Goal: Transaction & Acquisition: Subscribe to service/newsletter

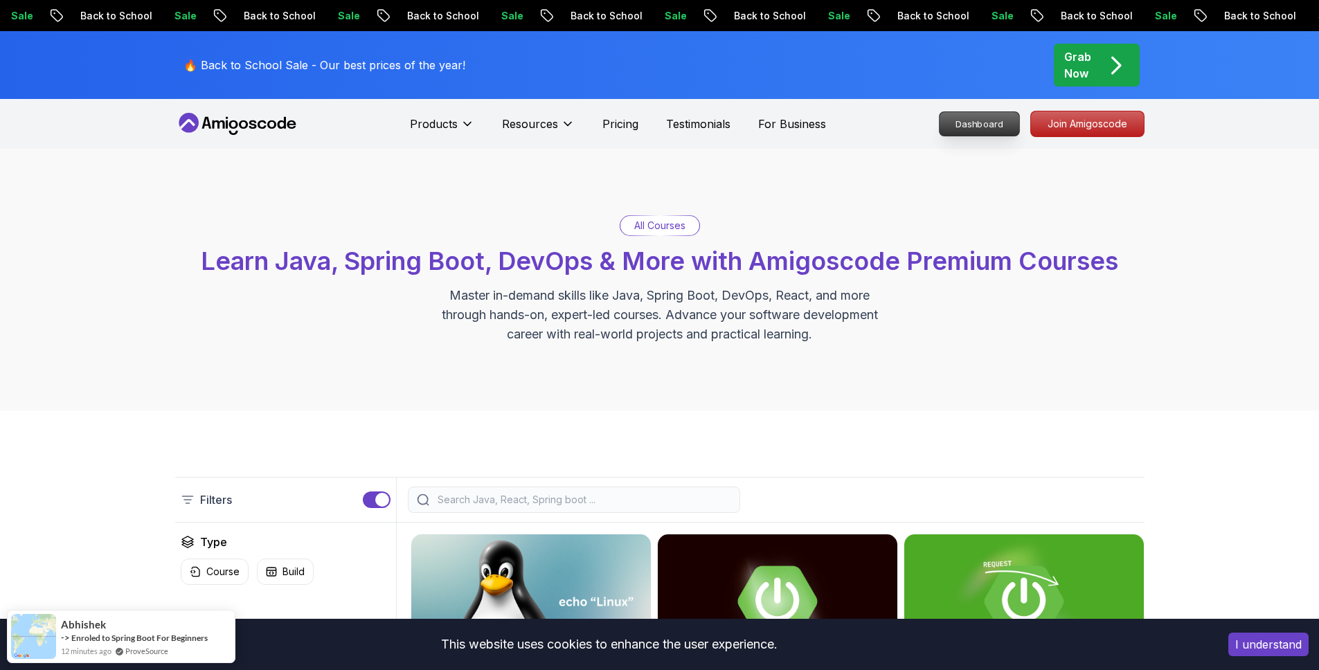
click at [986, 124] on p "Dashboard" at bounding box center [979, 124] width 80 height 24
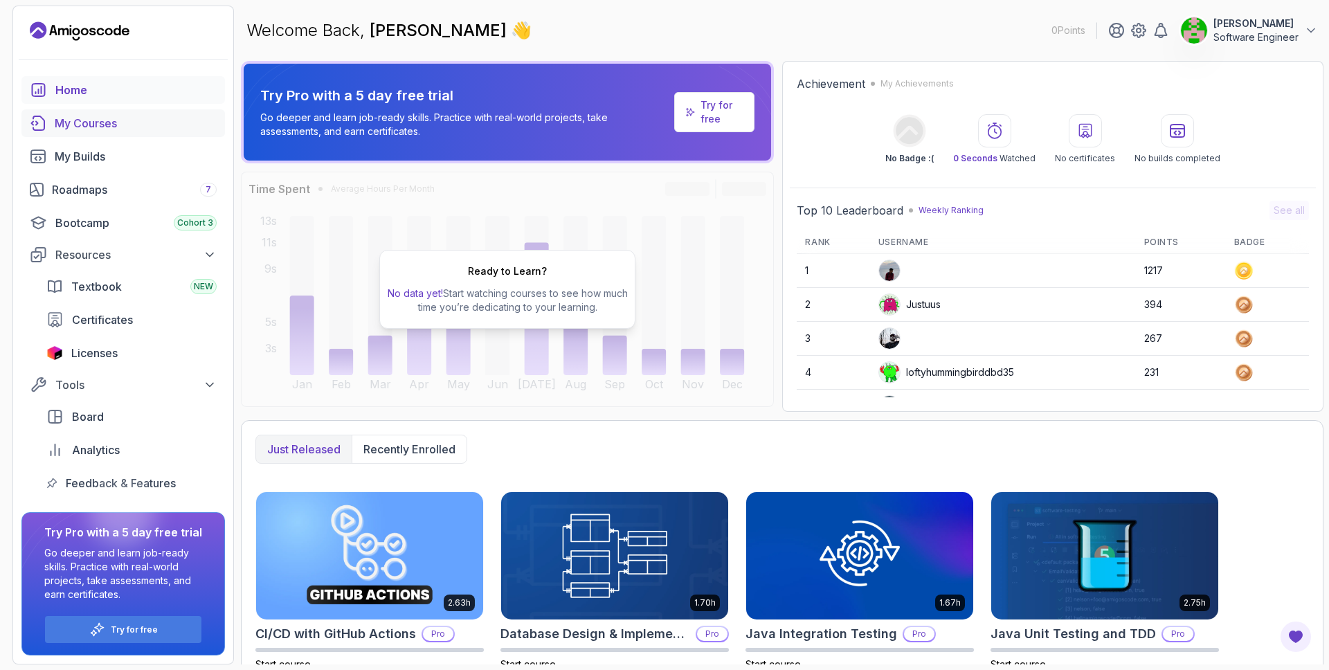
click at [94, 127] on div "My Courses" at bounding box center [136, 123] width 162 height 17
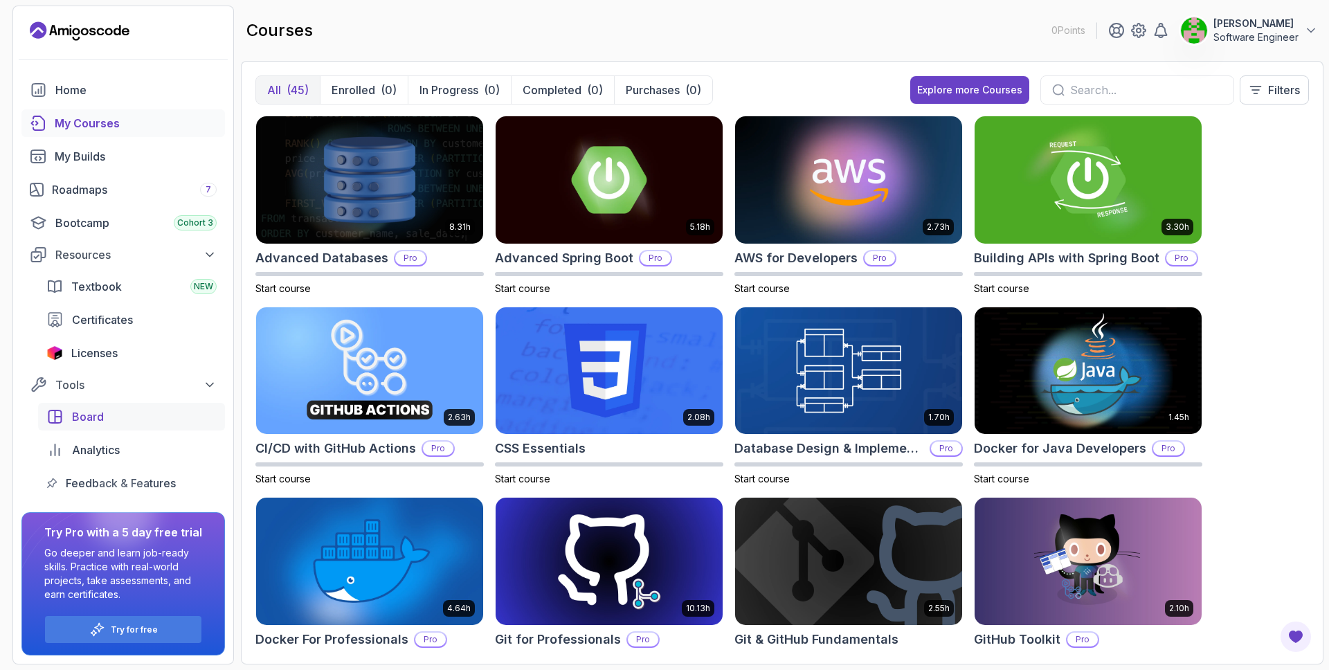
click at [100, 422] on span "Board" at bounding box center [88, 416] width 32 height 17
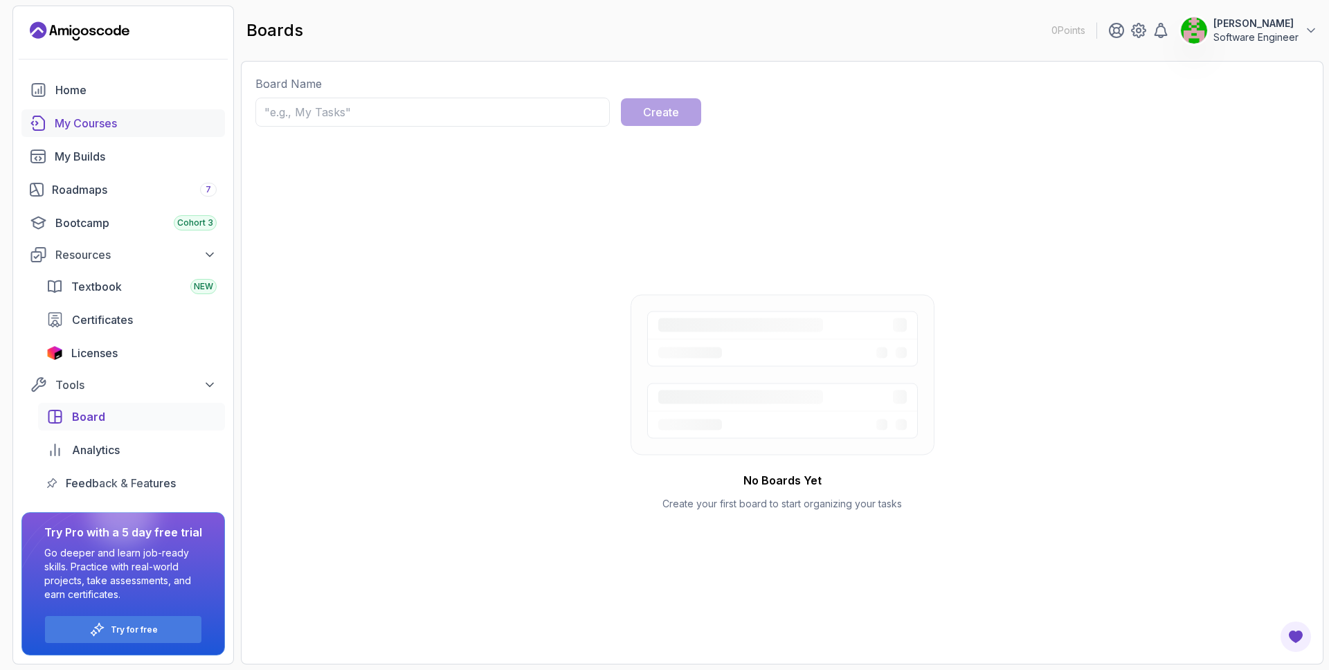
click at [105, 118] on div "My Courses" at bounding box center [136, 123] width 162 height 17
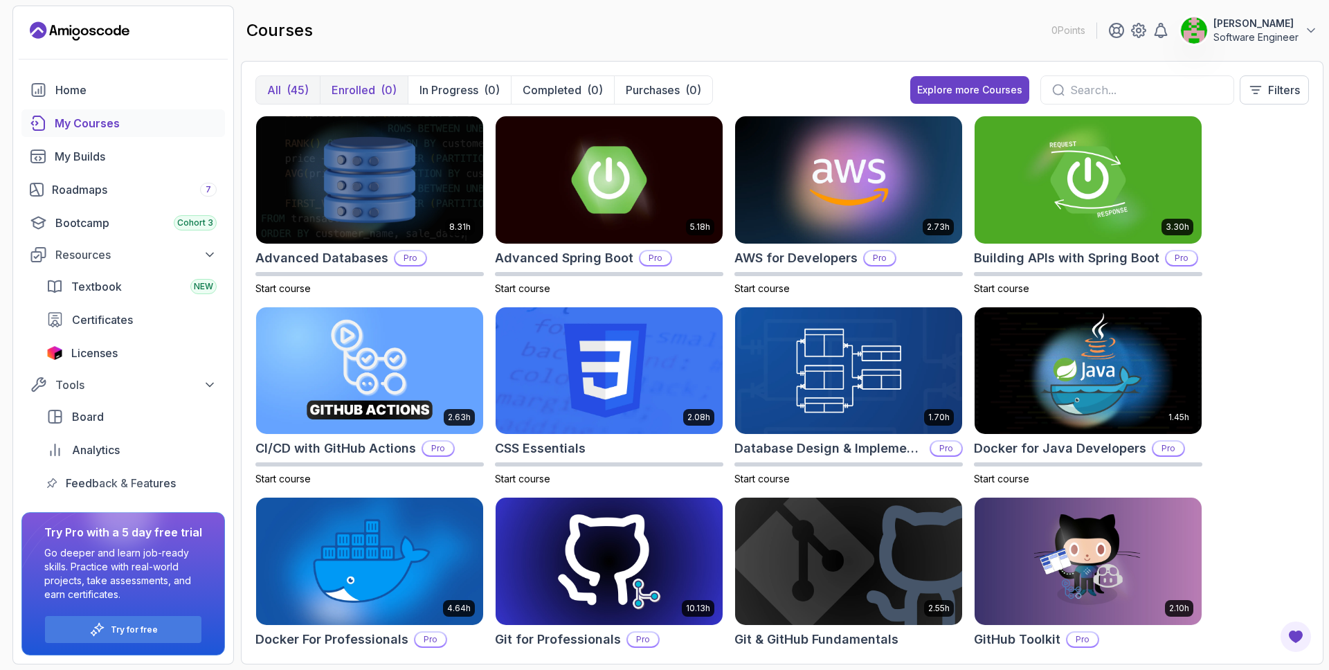
click at [361, 89] on p "Enrolled" at bounding box center [354, 90] width 44 height 17
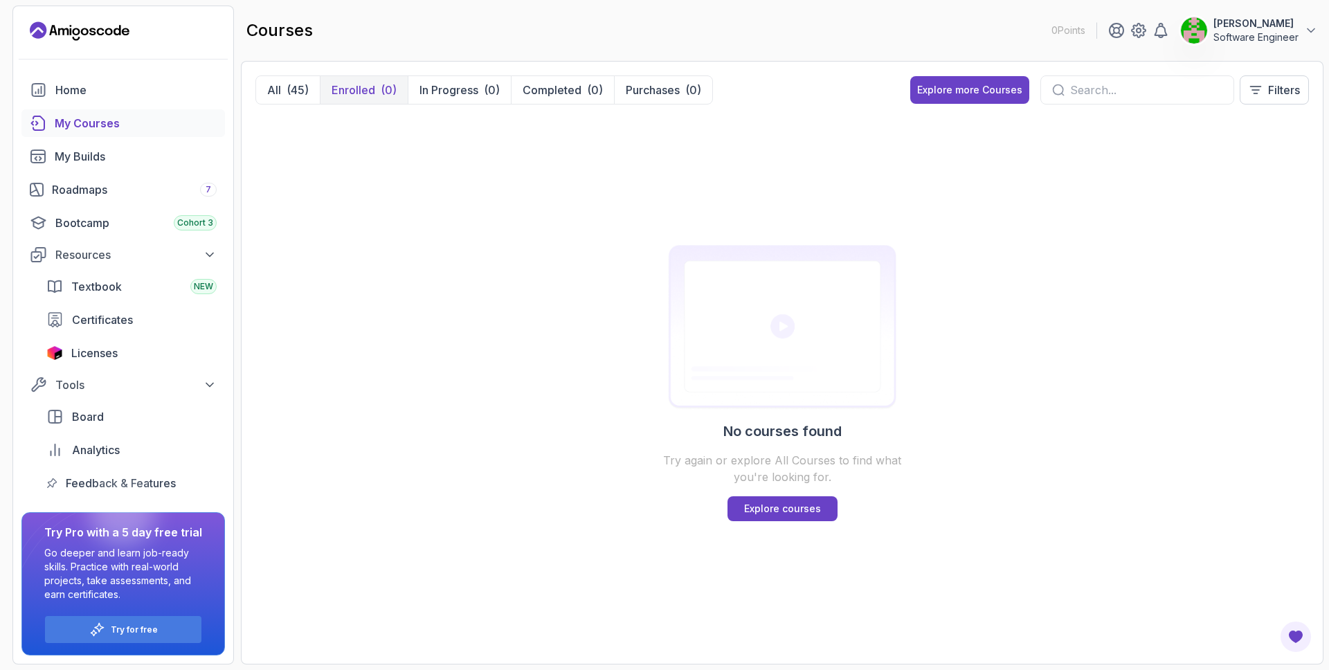
click at [737, 74] on div "All (45) Enrolled (0) In Progress (0) Completed (0) Purchases (0) Explore more …" at bounding box center [782, 363] width 1083 height 604
click at [723, 82] on div "All (45) Enrolled (0) In Progress (0) Completed (0) Purchases (0) Explore more …" at bounding box center [782, 95] width 1054 height 40
click at [660, 84] on p "Purchases" at bounding box center [653, 90] width 54 height 17
click at [1296, 39] on p "Software Engineer" at bounding box center [1255, 37] width 85 height 14
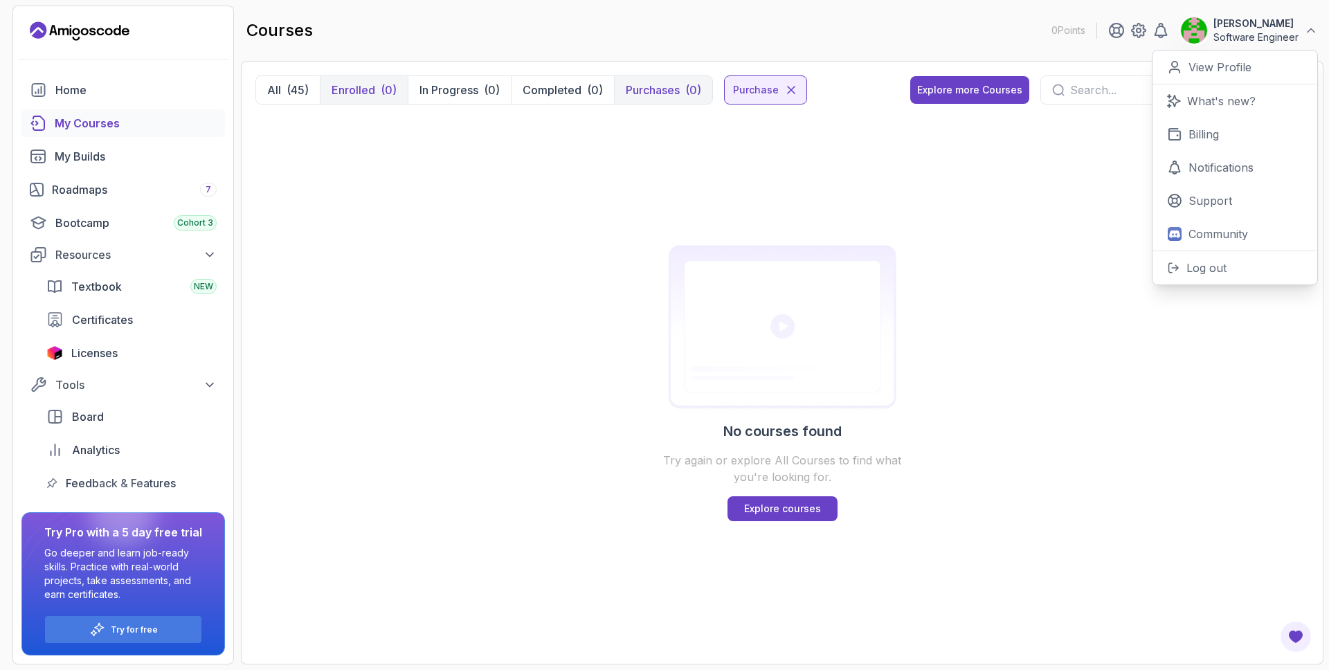
click at [1298, 35] on p "Software Engineer" at bounding box center [1255, 37] width 85 height 14
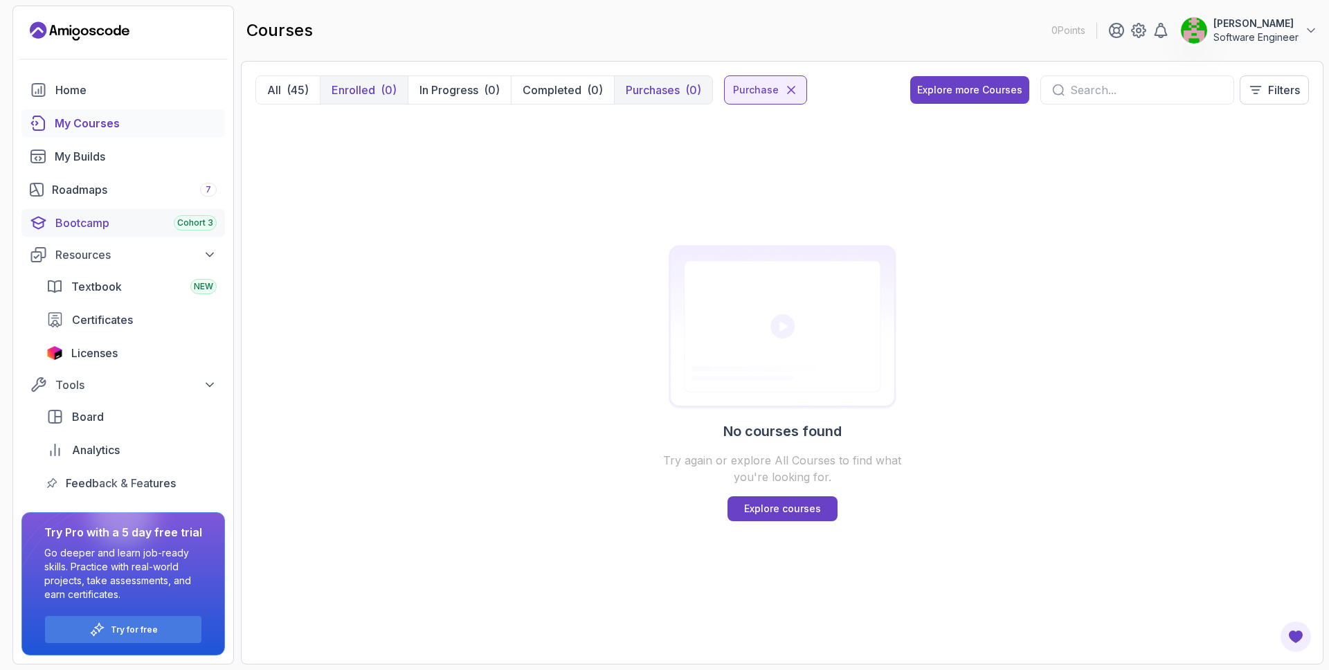
click at [78, 230] on div "Bootcamp Cohort 3" at bounding box center [135, 223] width 161 height 17
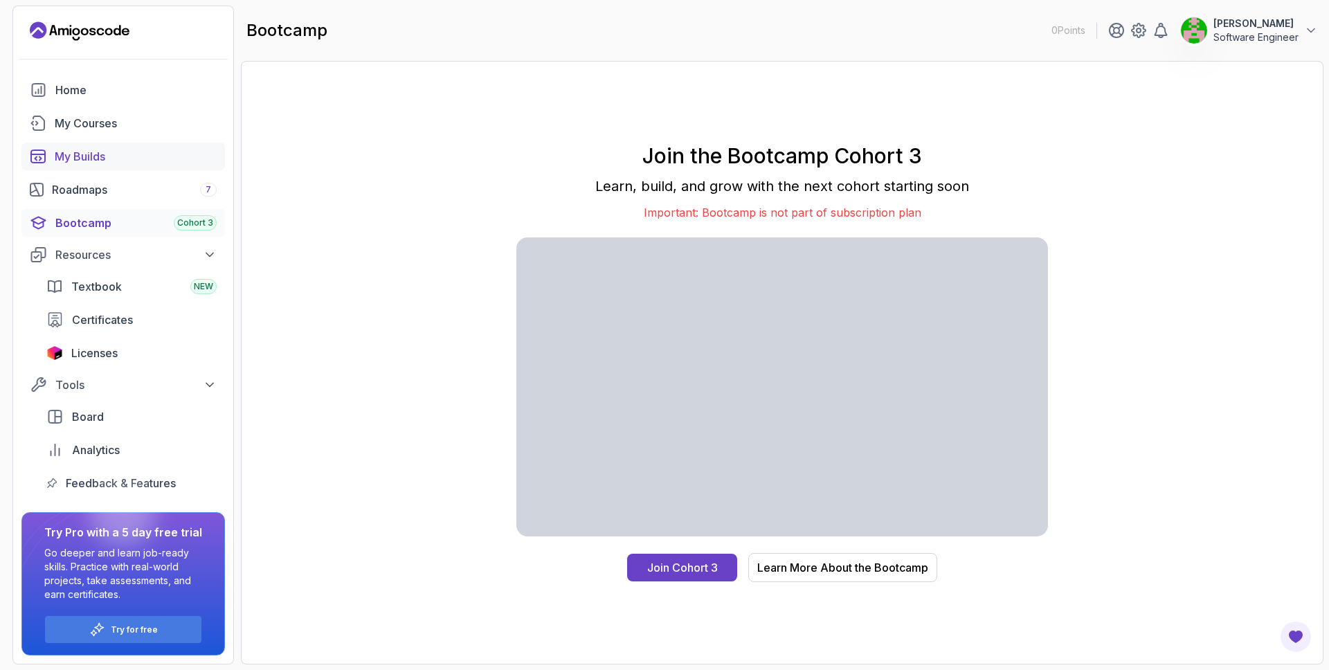
click at [88, 155] on div "My Builds" at bounding box center [136, 156] width 162 height 17
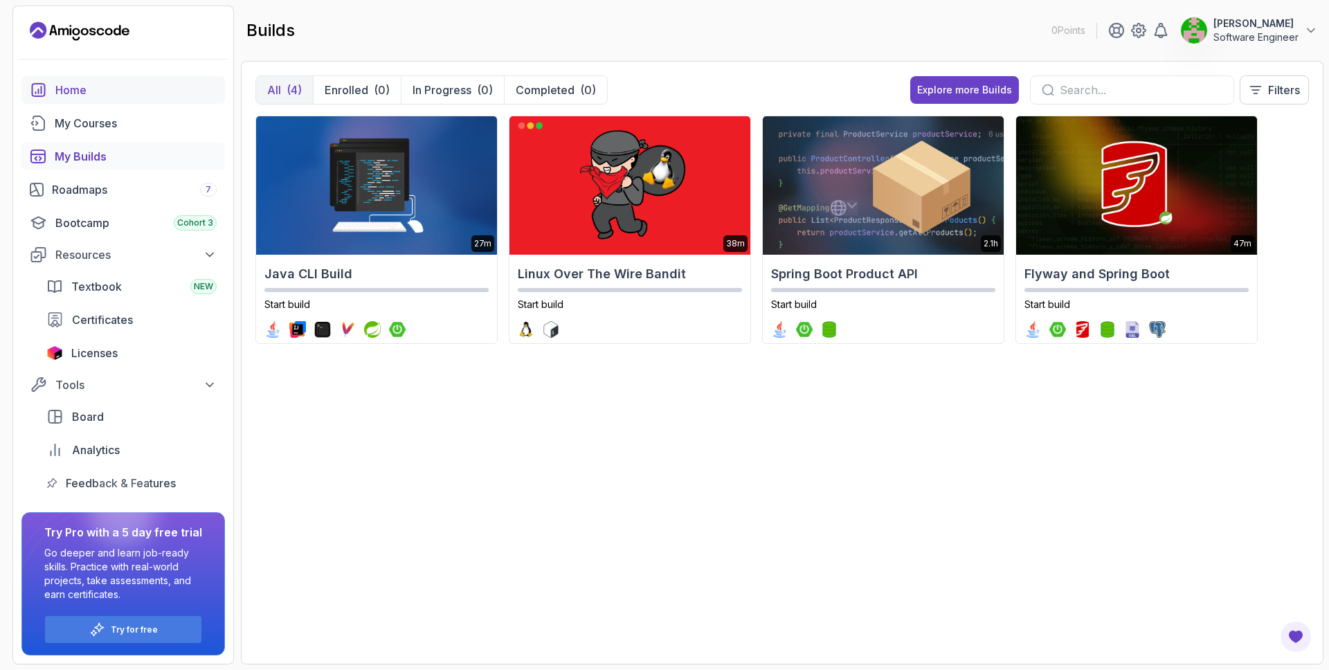
click at [82, 101] on link "Home" at bounding box center [123, 90] width 204 height 28
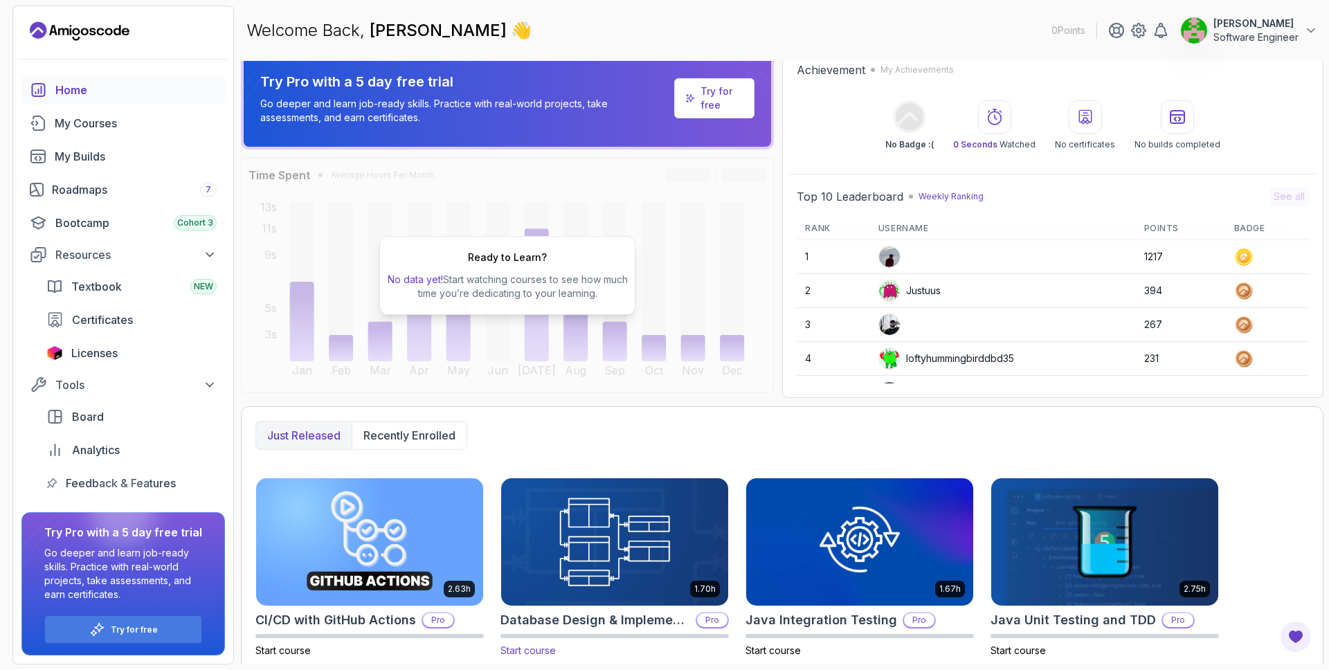
scroll to position [35, 0]
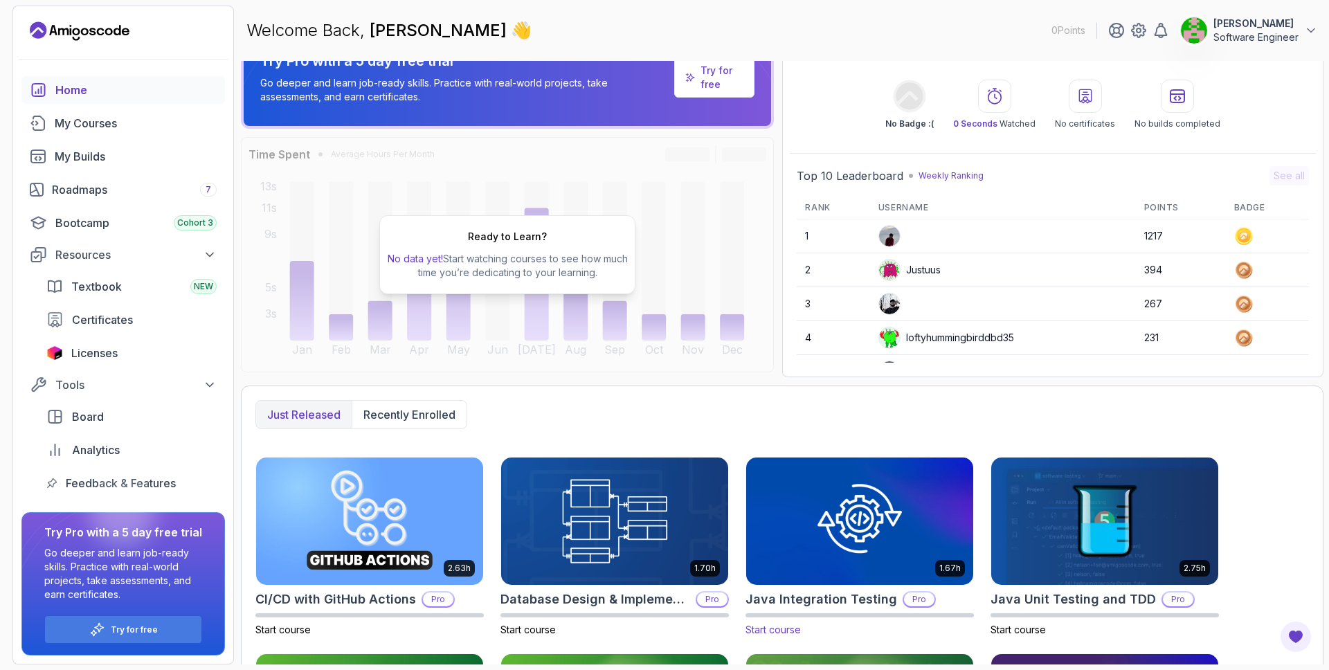
click at [885, 535] on img at bounding box center [860, 521] width 238 height 134
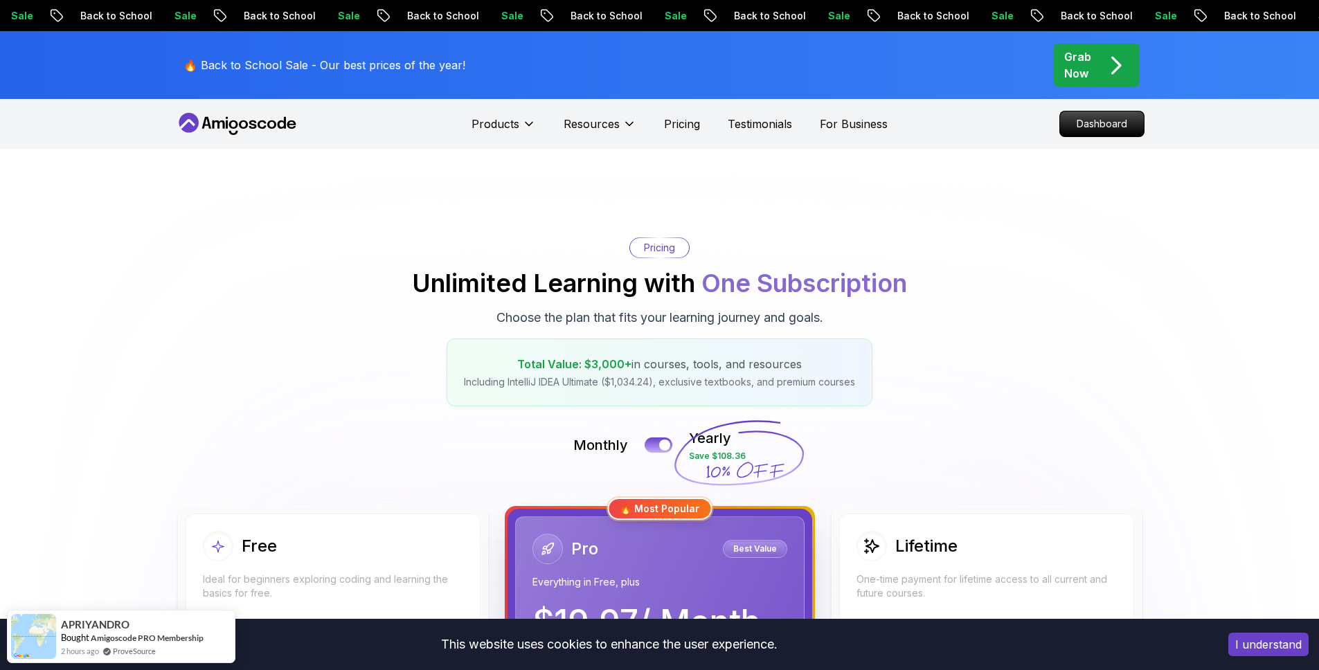
scroll to position [85, 0]
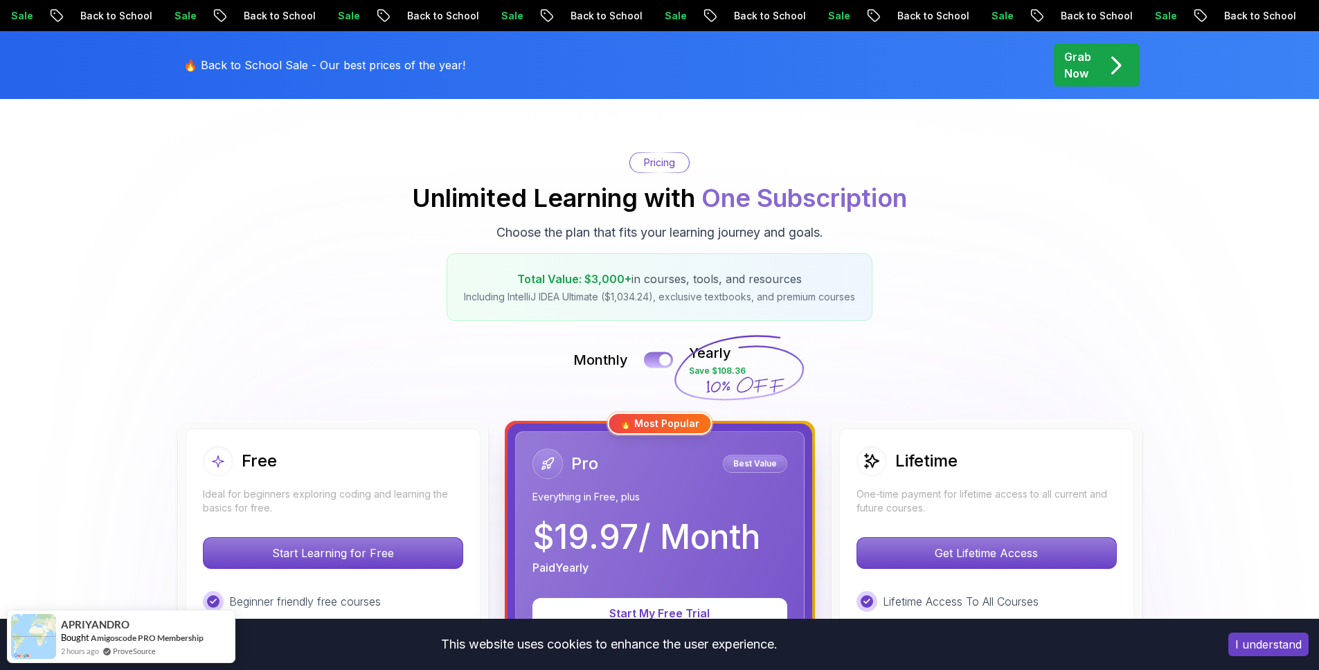
click at [663, 365] on div at bounding box center [665, 360] width 12 height 12
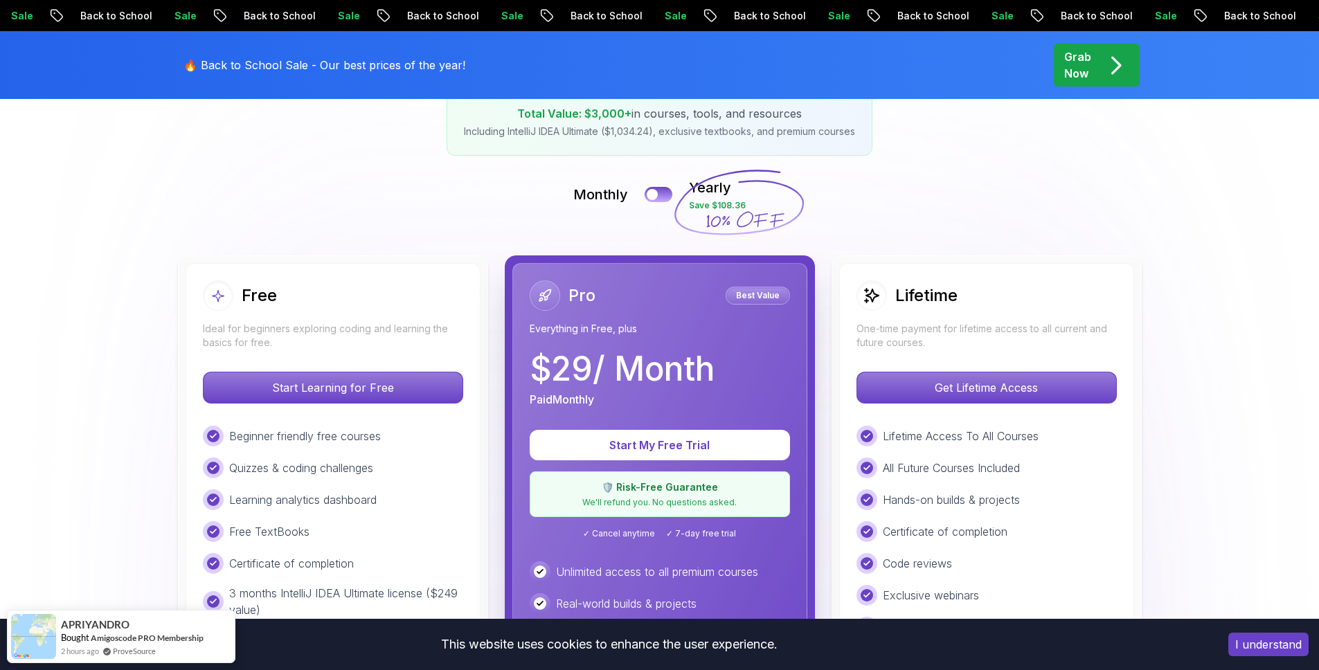
scroll to position [265, 0]
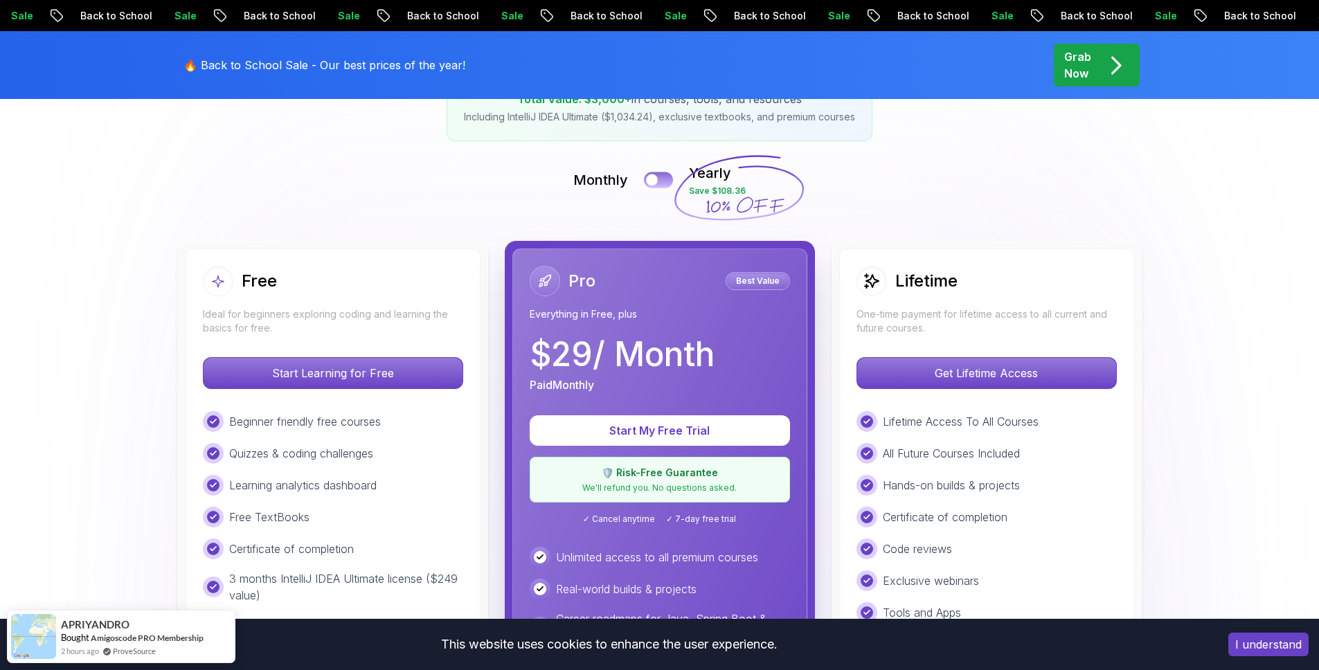
click at [662, 182] on button at bounding box center [658, 180] width 29 height 16
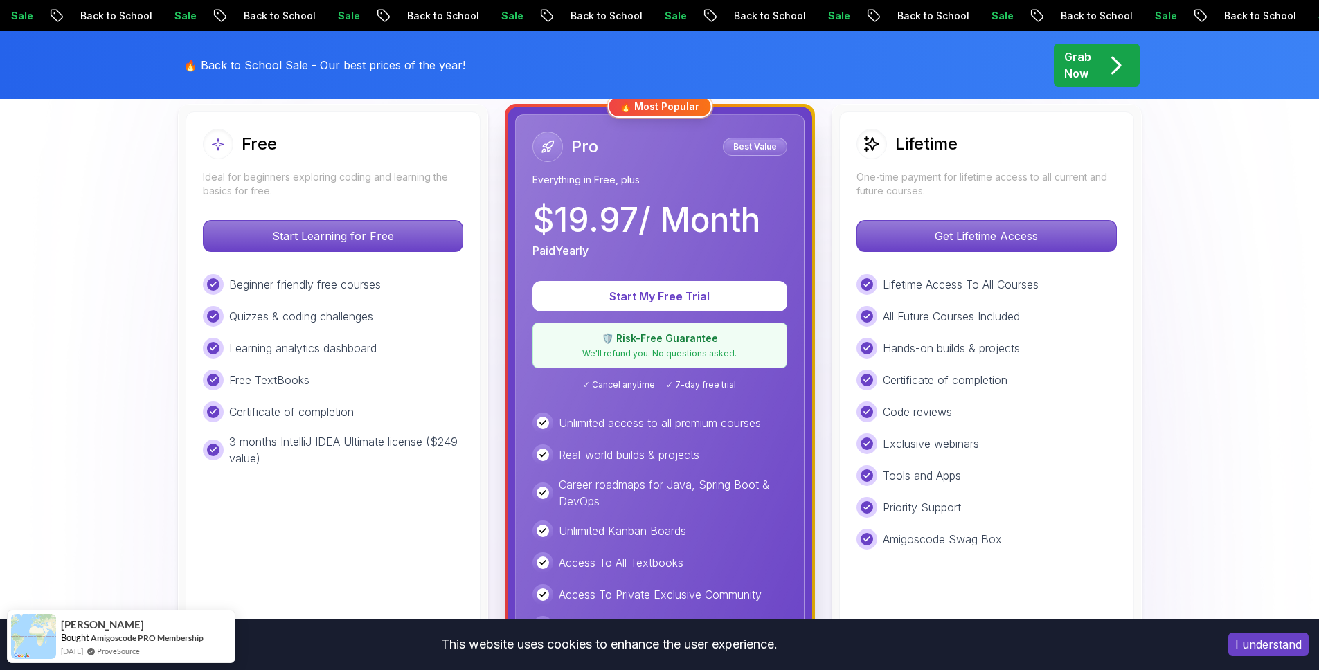
scroll to position [204, 0]
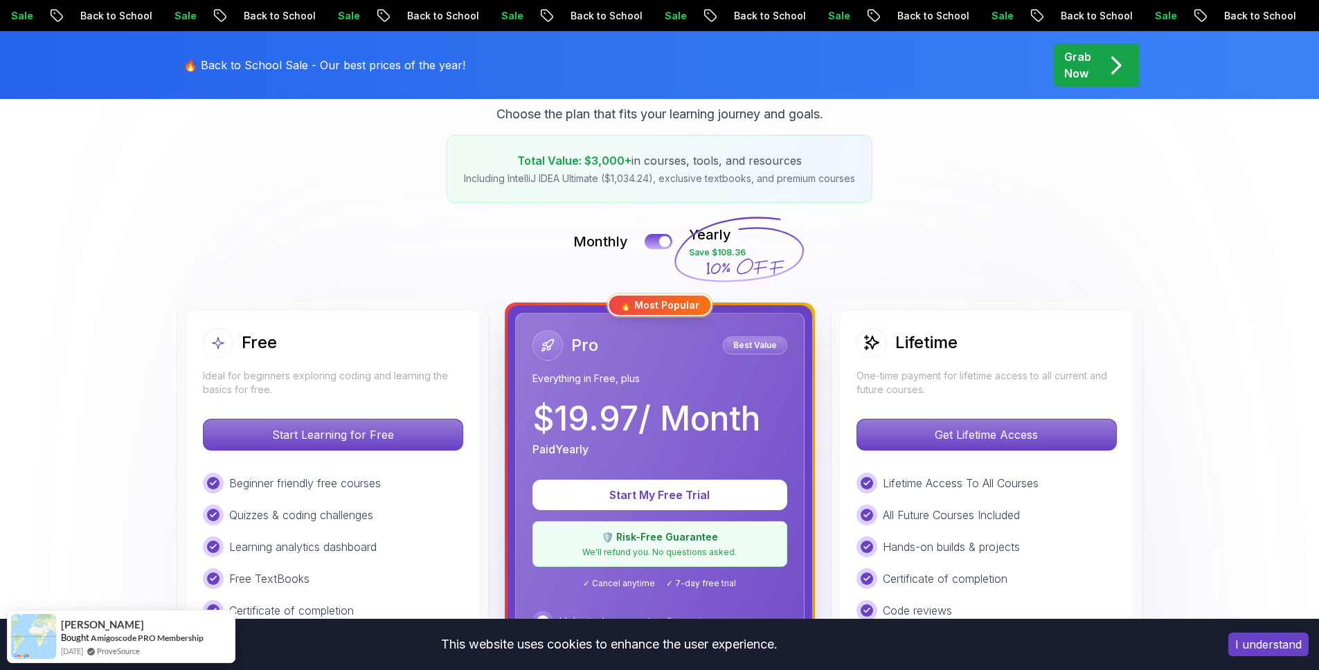
click at [1046, 451] on div "Lifetime One-time payment for lifetime access to all current and future courses…" at bounding box center [986, 630] width 295 height 641
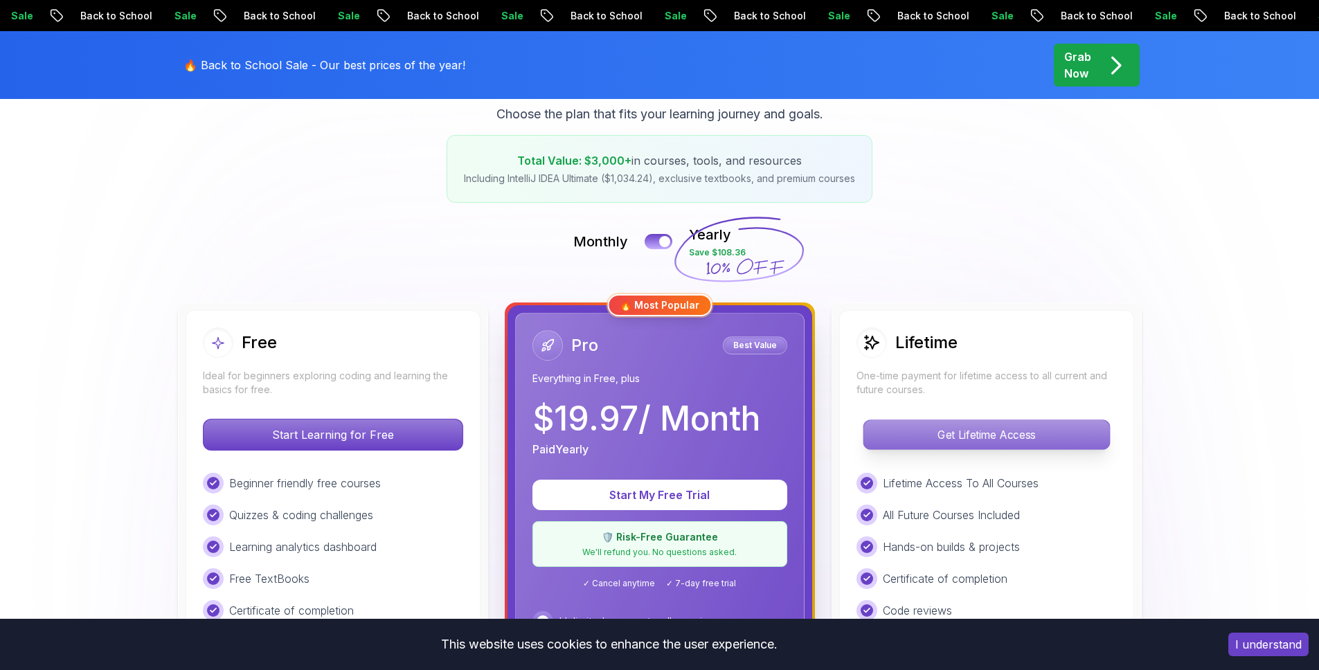
click at [1037, 444] on p "Get Lifetime Access" at bounding box center [986, 434] width 246 height 29
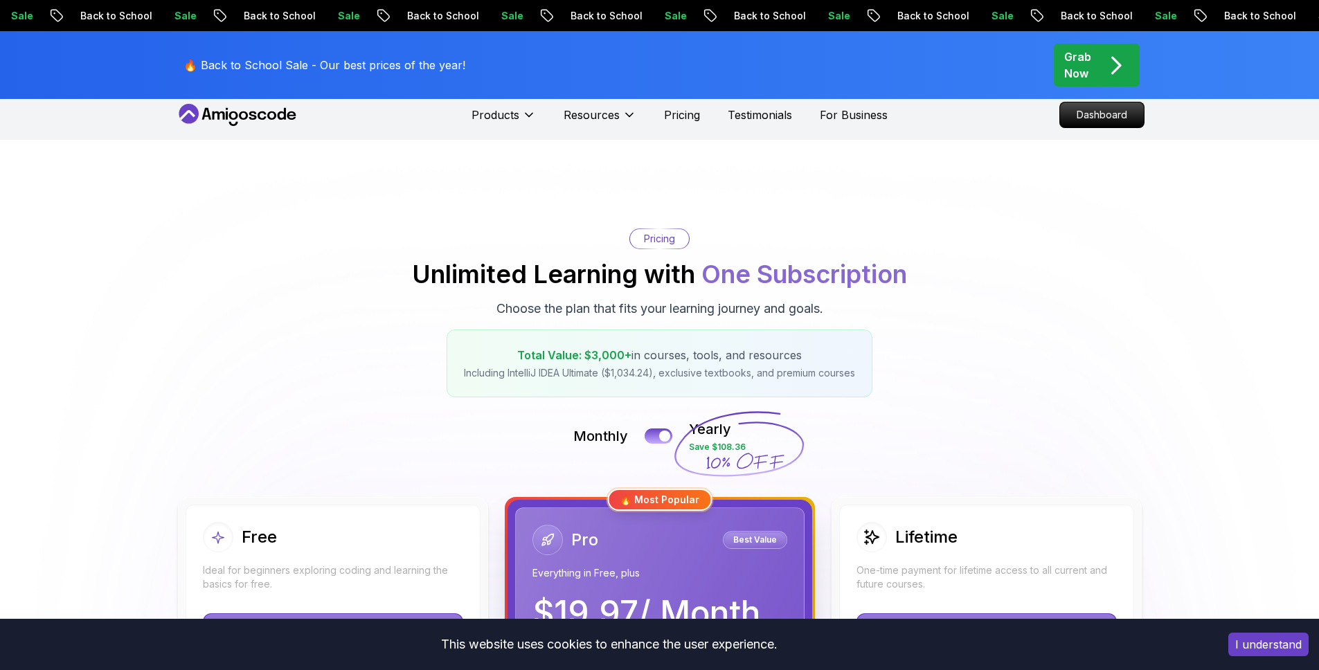
scroll to position [204, 0]
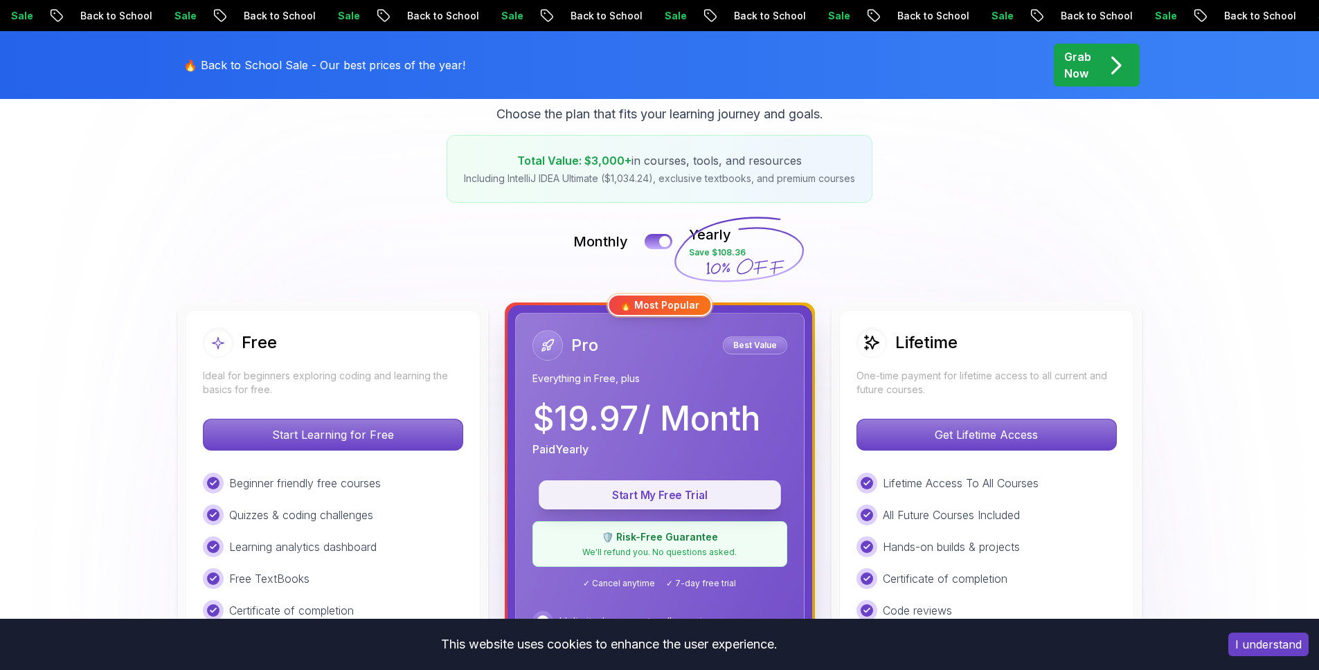
click at [654, 503] on p "Start My Free Trial" at bounding box center [659, 495] width 210 height 16
